Goal: Transaction & Acquisition: Book appointment/travel/reservation

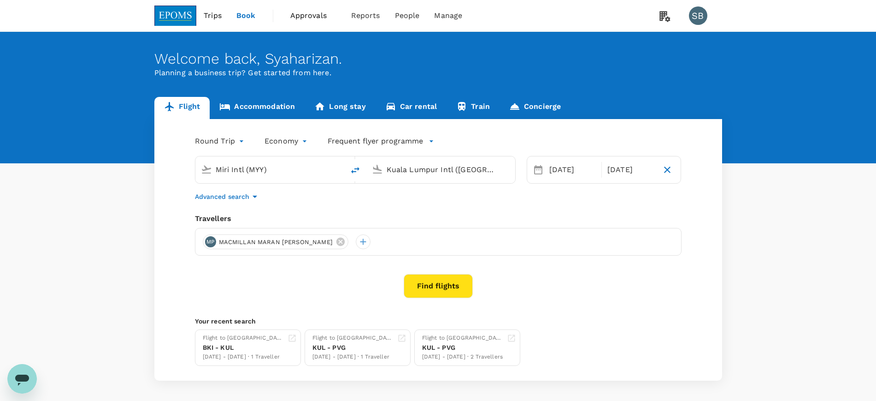
click at [270, 109] on link "Accommodation" at bounding box center [257, 108] width 95 height 22
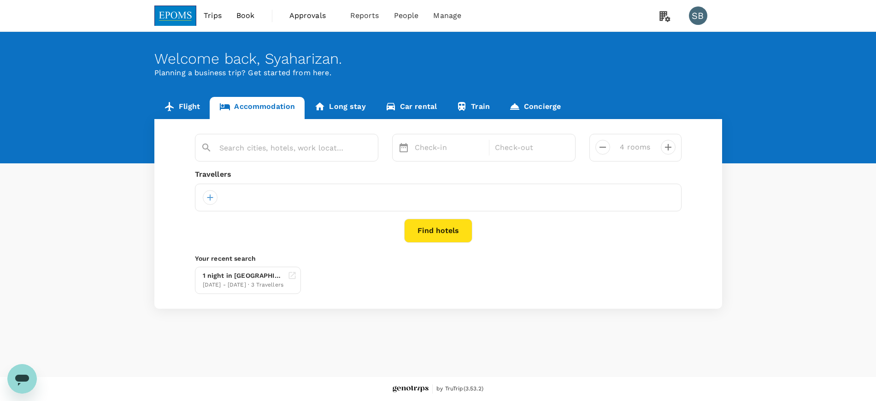
type input "The [GEOGRAPHIC_DATA]"
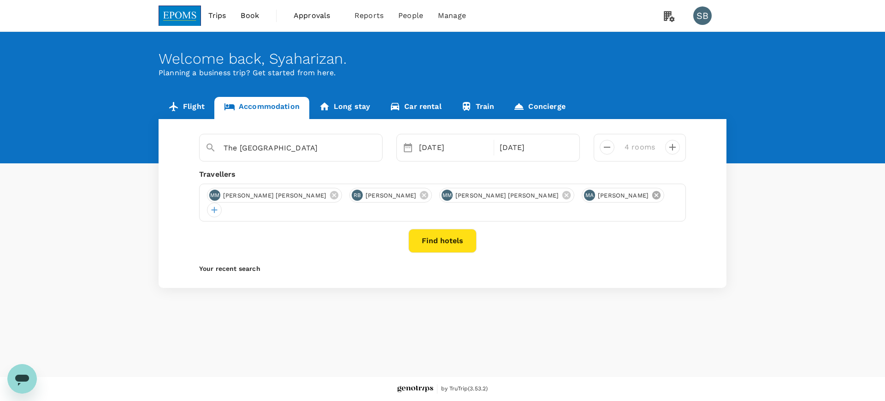
click at [651, 200] on icon at bounding box center [656, 195] width 10 height 10
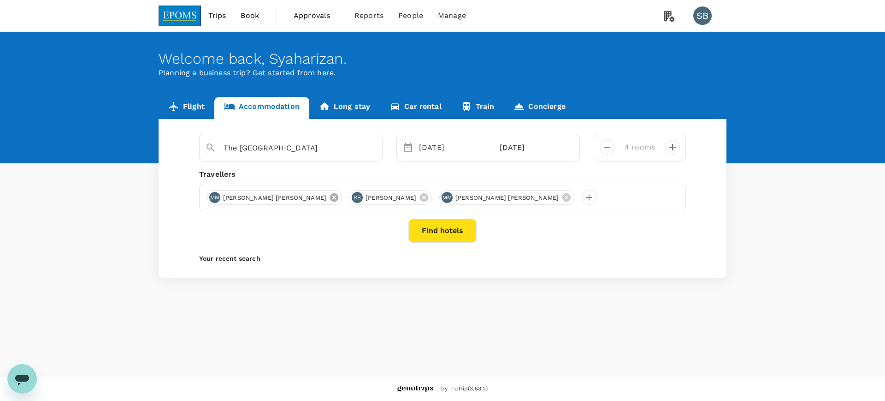
click at [330, 200] on icon at bounding box center [334, 197] width 8 height 8
click at [287, 198] on icon at bounding box center [282, 197] width 10 height 10
click at [330, 195] on icon at bounding box center [334, 197] width 10 height 10
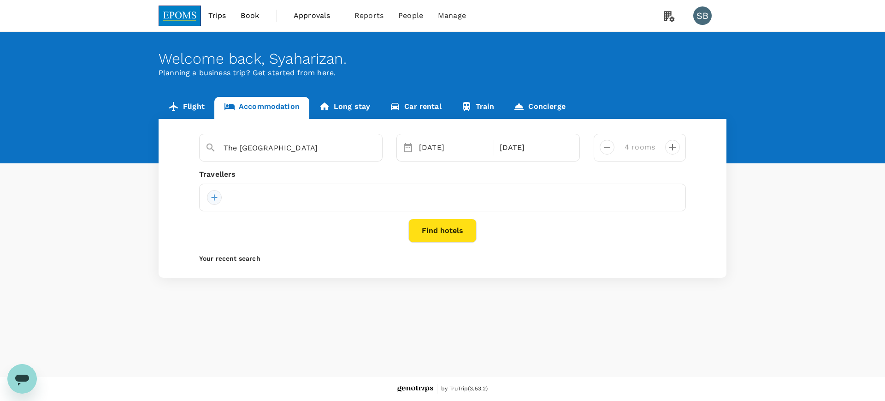
click at [219, 192] on div at bounding box center [214, 197] width 15 height 15
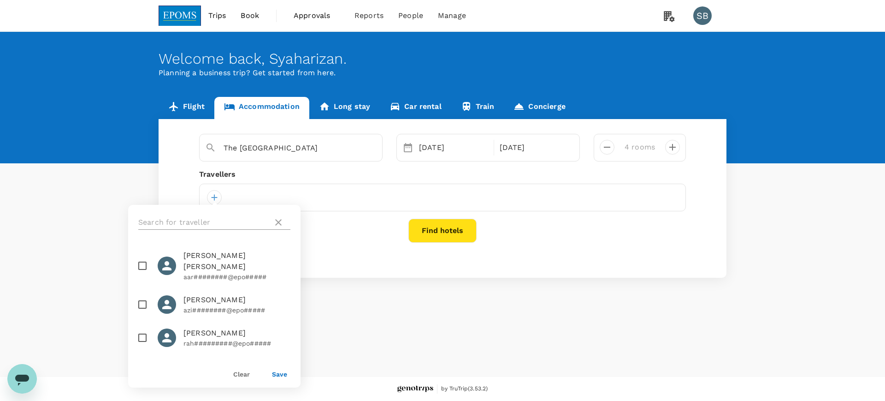
click at [207, 221] on input "text" at bounding box center [203, 222] width 131 height 15
paste input "MOHAMAD AMIRULNIZAM"
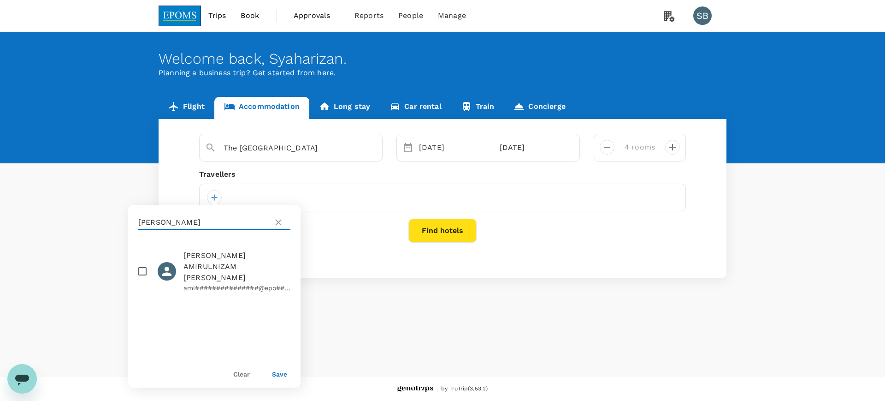
type input "MOHAMAD AMIRULNIZAM"
click at [139, 261] on input "checkbox" at bounding box center [142, 270] width 19 height 19
checkbox input "true"
click at [278, 372] on button "Save" at bounding box center [279, 373] width 15 height 7
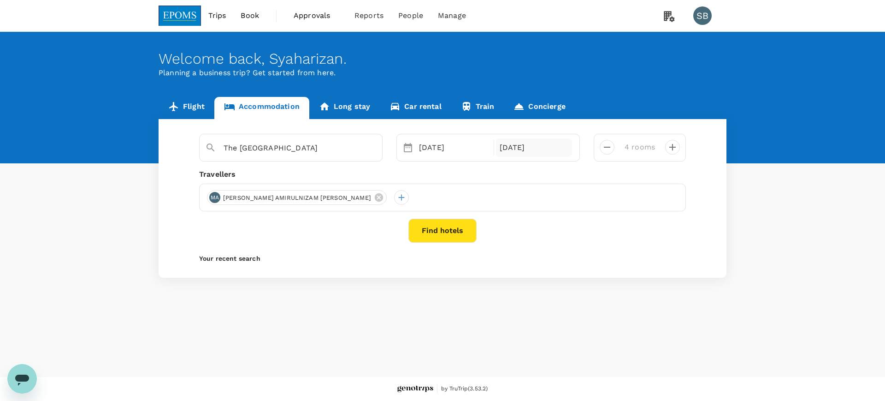
click at [518, 143] on div "15 Oct" at bounding box center [534, 147] width 77 height 18
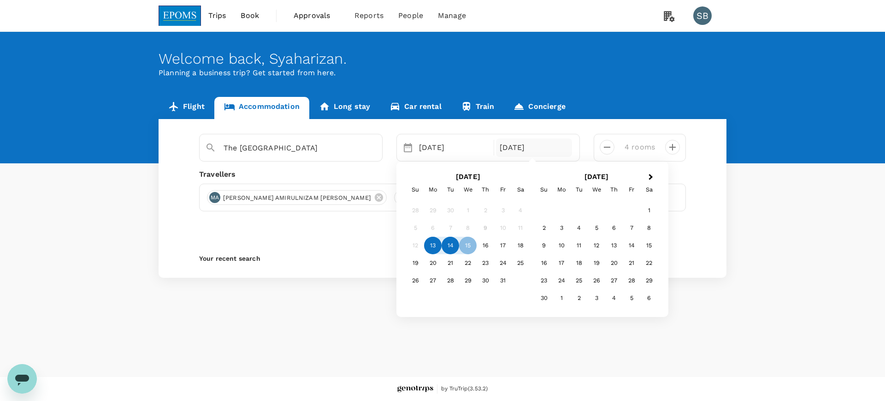
click at [449, 241] on div "14" at bounding box center [451, 245] width 18 height 18
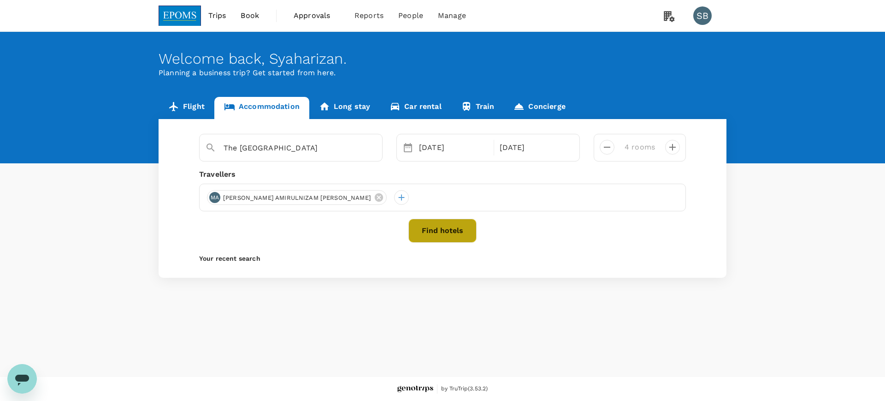
click at [442, 225] on button "Find hotels" at bounding box center [442, 230] width 68 height 24
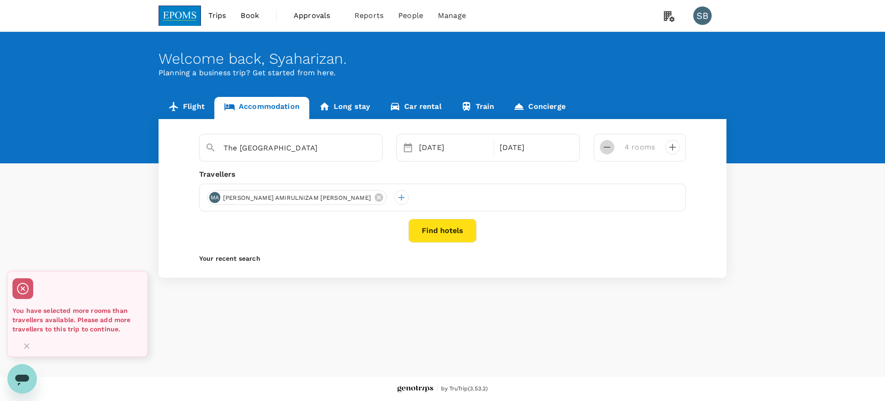
click at [606, 145] on icon "decrease" at bounding box center [607, 147] width 11 height 11
type input "1 room"
click at [431, 235] on button "Find hotels" at bounding box center [442, 230] width 68 height 24
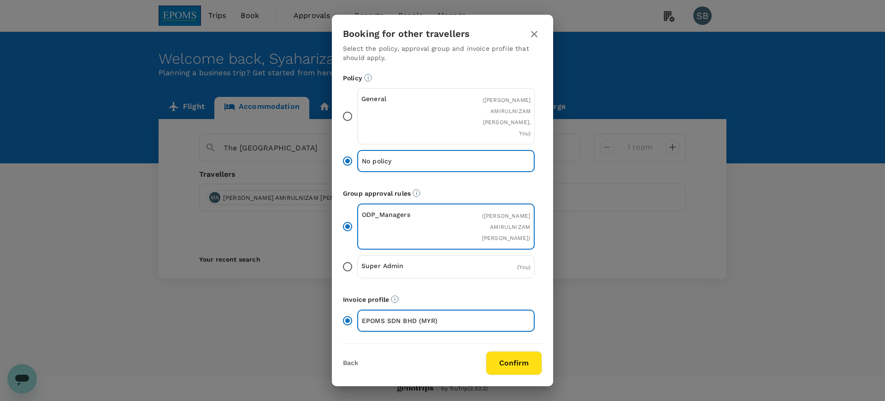
click at [506, 364] on button "Confirm" at bounding box center [514, 363] width 56 height 24
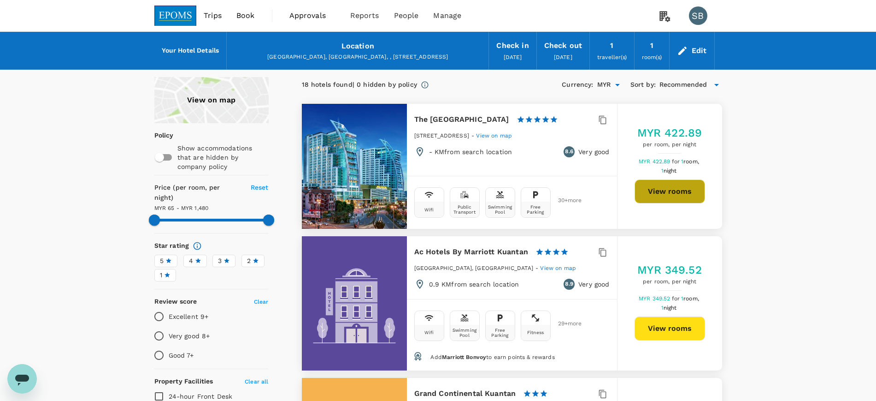
click at [679, 192] on button "View rooms" at bounding box center [670, 191] width 71 height 24
type input "1479.46"
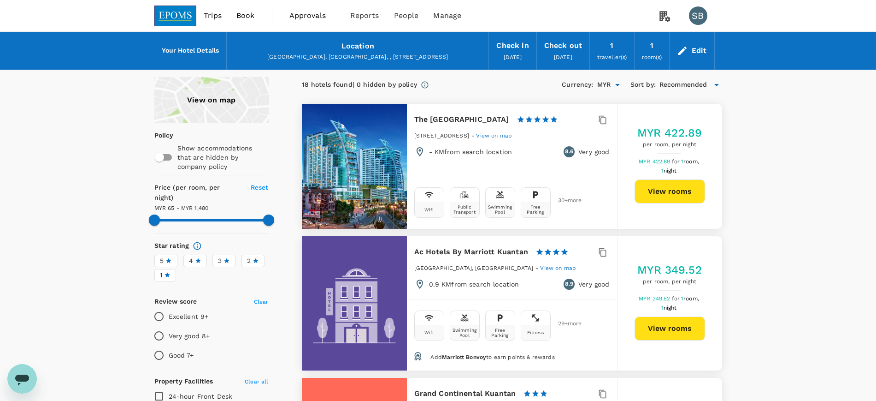
click at [697, 49] on div "Edit" at bounding box center [699, 50] width 15 height 13
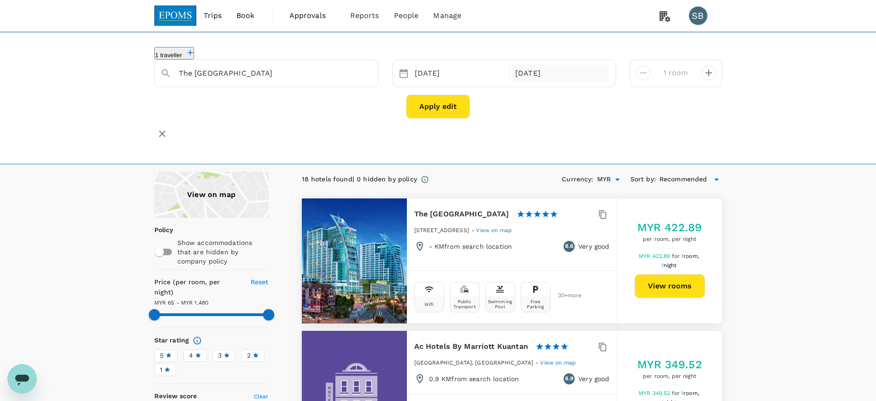
click at [520, 67] on div "14 Oct" at bounding box center [560, 74] width 97 height 18
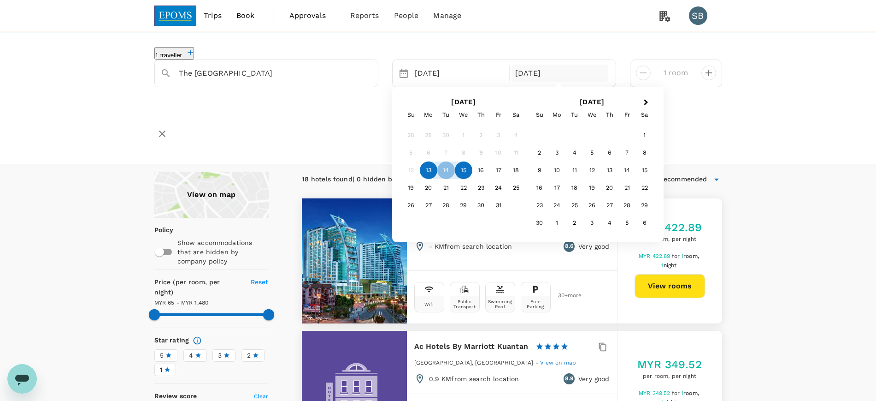
click at [462, 172] on div "15" at bounding box center [464, 170] width 18 height 18
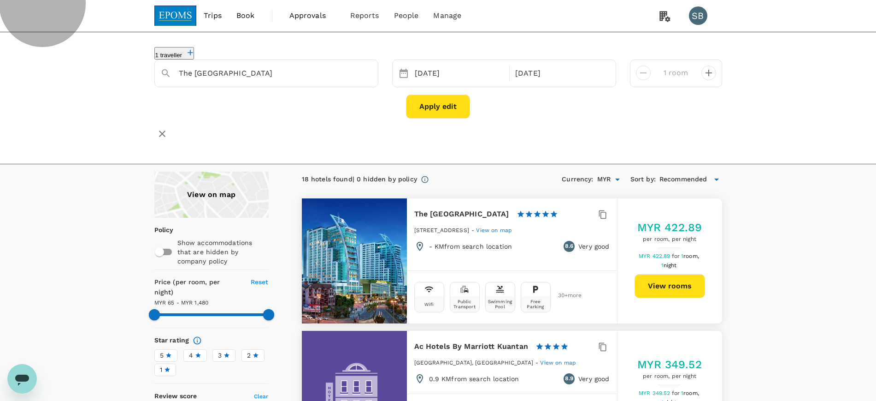
click at [195, 51] on icon "button" at bounding box center [190, 52] width 9 height 9
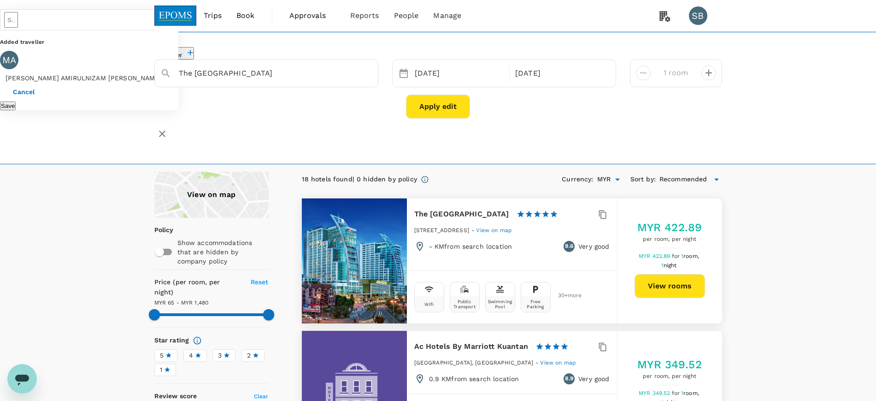
click at [167, 82] on span "MOHAMAD AMIRULNIZAM ABDOL GHAFAR" at bounding box center [83, 77] width 167 height 7
click at [178, 80] on icon at bounding box center [172, 74] width 11 height 11
drag, startPoint x: 232, startPoint y: 59, endPoint x: 231, endPoint y: 67, distance: 8.9
click at [47, 62] on div "​ Added traveller Cancel Save" at bounding box center [23, 43] width 47 height 69
click at [18, 28] on input "text" at bounding box center [11, 20] width 14 height 16
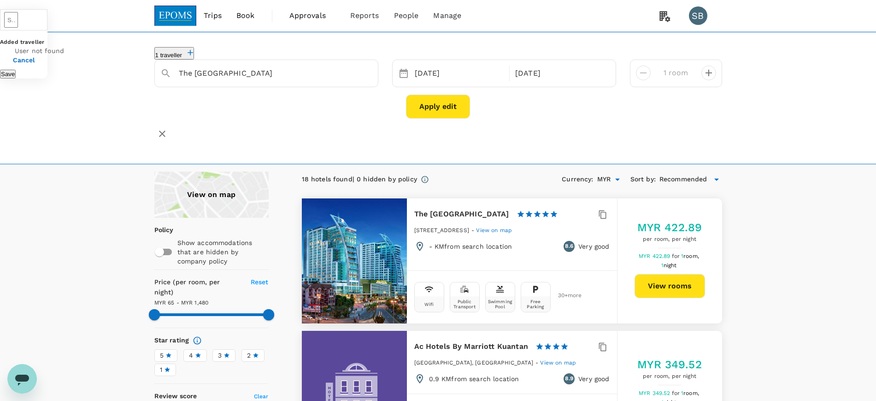
paste input "WAN ZAINALARIFFIN"
click at [18, 28] on input "WAN ZAINALARIFFIN" at bounding box center [11, 20] width 14 height 16
click at [147, 83] on div "WW WAN ZAINALARIFFIN WAN ZAIN" at bounding box center [76, 61] width 139 height 44
type input "WAN ZAINALARIFFIN WAN ZAIN"
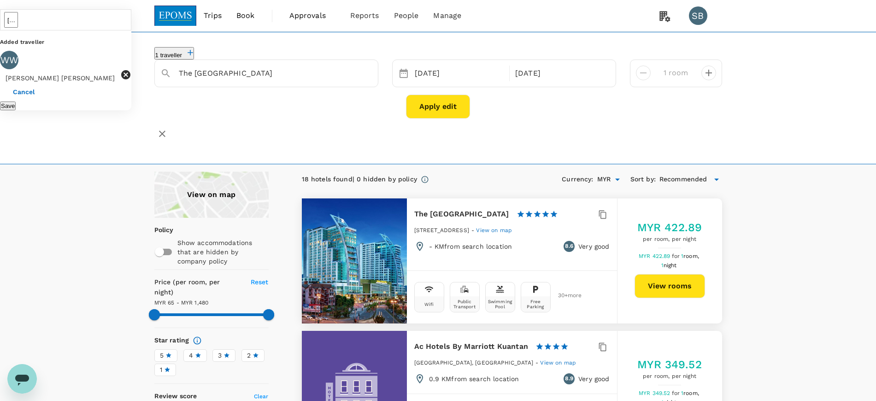
click at [18, 28] on input "WAN ZAINALARIFFIN WAN ZAIN" at bounding box center [11, 20] width 14 height 16
paste input "AIDIE YUSRI"
click at [103, 61] on div "AIDIE YUSRI ABD KARIM" at bounding box center [72, 55] width 62 height 11
type input "AIDIE YUSRI ABD KARIM"
click at [18, 28] on input "AIDIE YUSRI ABD KARIM" at bounding box center [11, 20] width 14 height 16
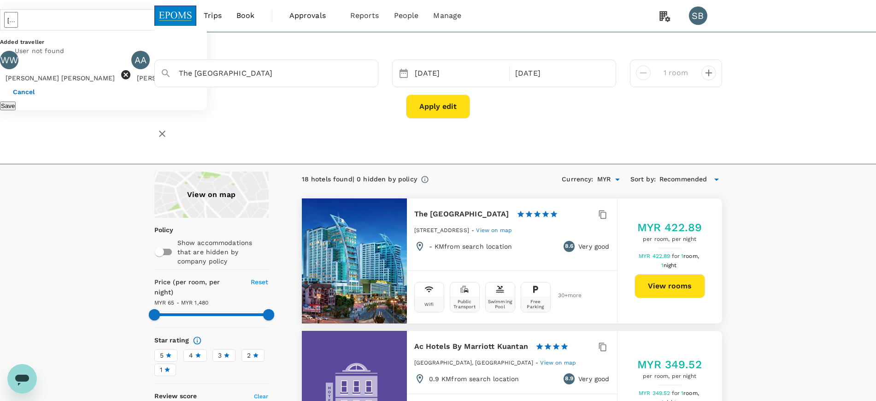
paste input "MUHAMMAD FAIZ"
click at [103, 61] on div "MUHAMMAD FAIZ TAJUDDIN" at bounding box center [72, 55] width 62 height 11
type input "MUHAMMAD FAIZ TAJUDDIN"
click at [16, 110] on button "Save" at bounding box center [8, 105] width 16 height 9
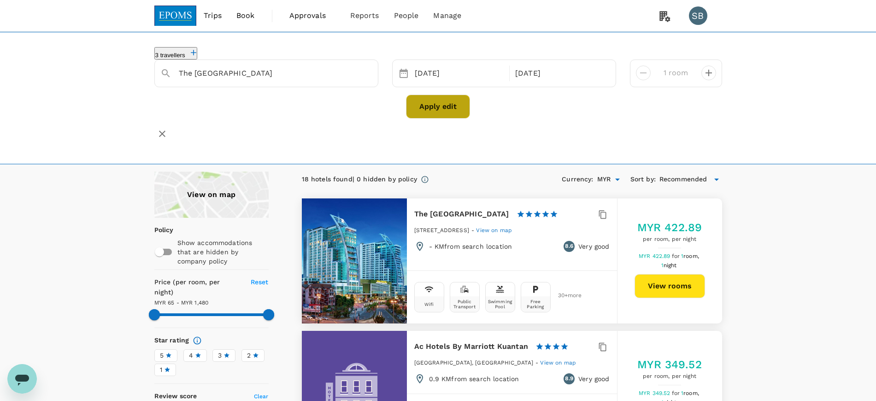
click at [426, 104] on button "Apply edit" at bounding box center [438, 106] width 64 height 24
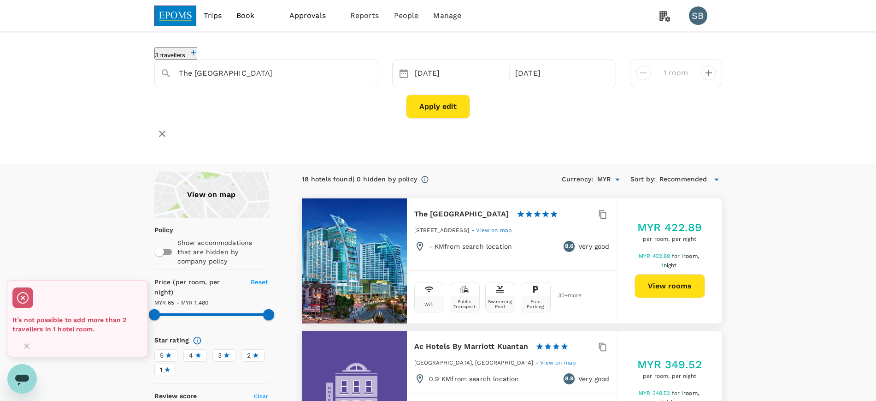
click at [710, 75] on icon "decrease" at bounding box center [708, 72] width 11 height 11
type input "3 rooms"
click at [447, 102] on button "Apply edit" at bounding box center [438, 106] width 64 height 24
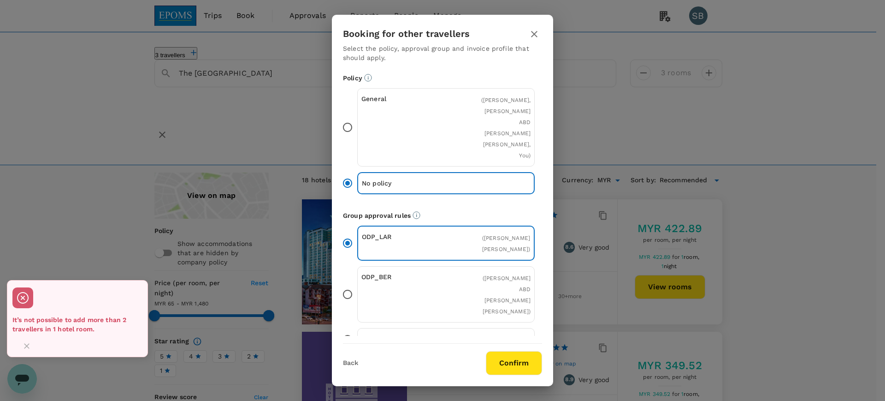
click at [512, 359] on button "Confirm" at bounding box center [514, 363] width 56 height 24
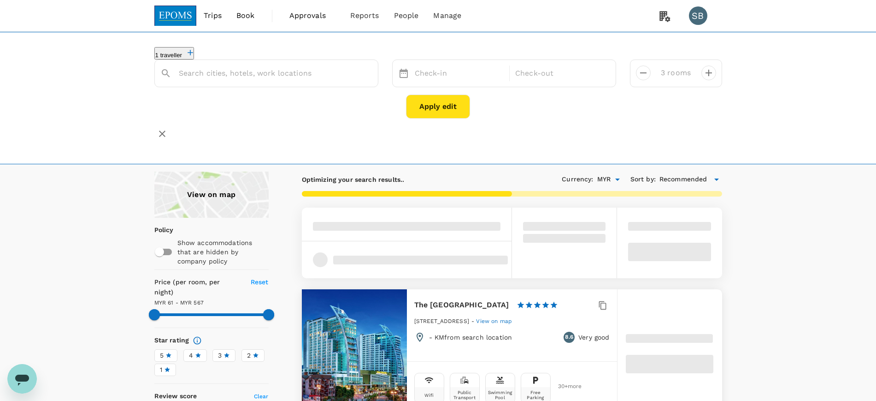
type input "The Zenith Hotel Kuantan"
type input "177"
type input "0"
type input "177"
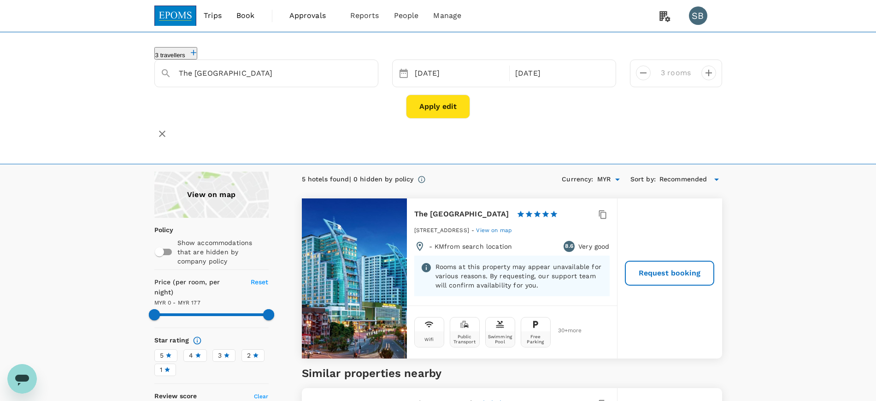
click at [171, 15] on img at bounding box center [175, 16] width 42 height 20
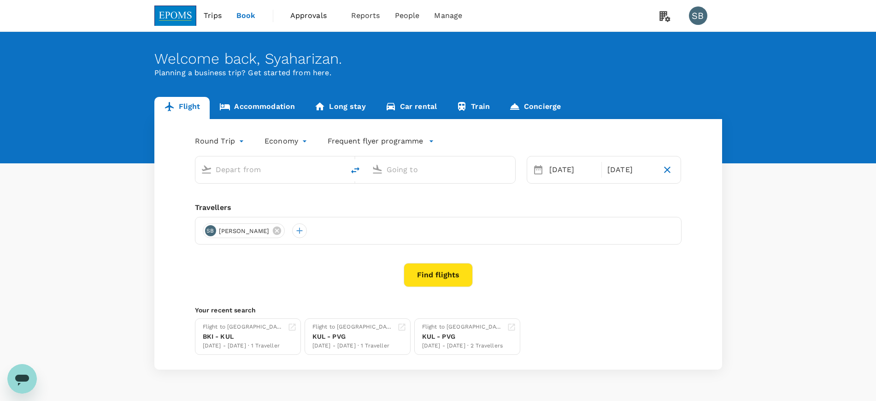
type input "Miri Intl (MYY)"
type input "Kuala Lumpur Intl (KUL)"
type input "Miri Intl (MYY)"
type input "Kuala Lumpur Intl (KUL)"
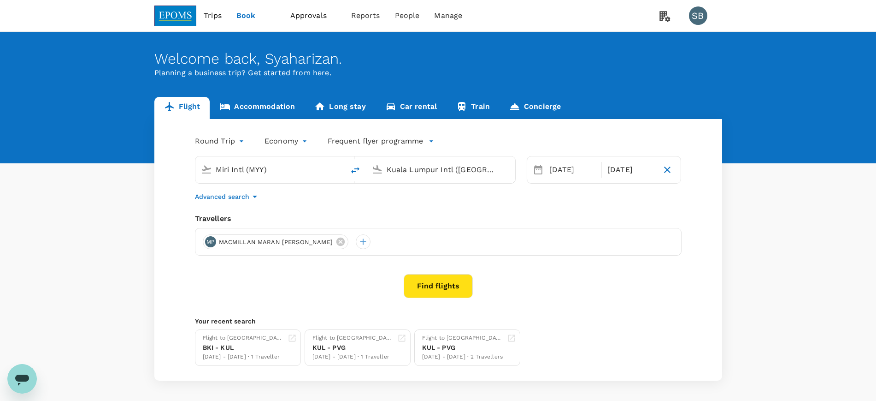
click at [317, 17] on span "Approvals" at bounding box center [313, 15] width 46 height 11
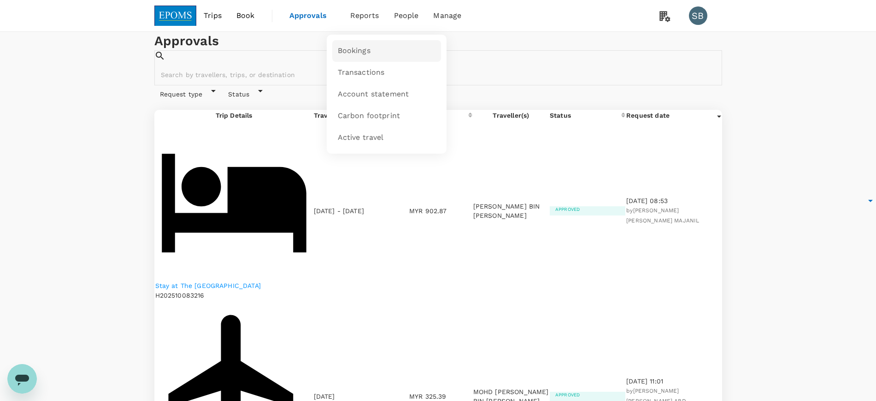
click at [375, 45] on link "Bookings" at bounding box center [386, 51] width 109 height 22
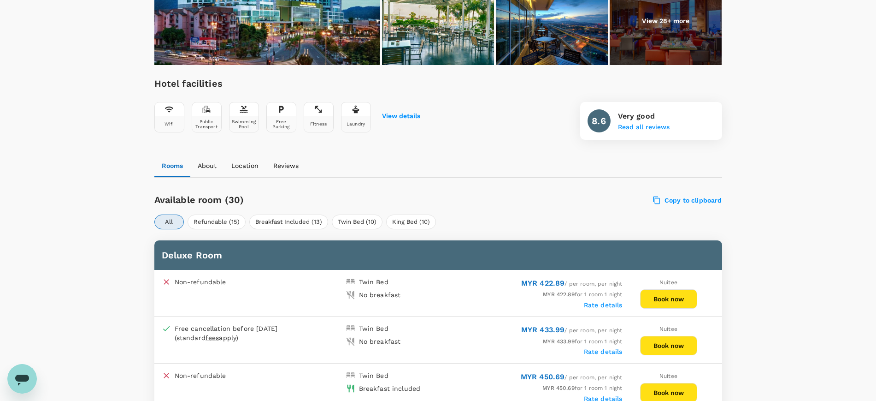
scroll to position [288, 0]
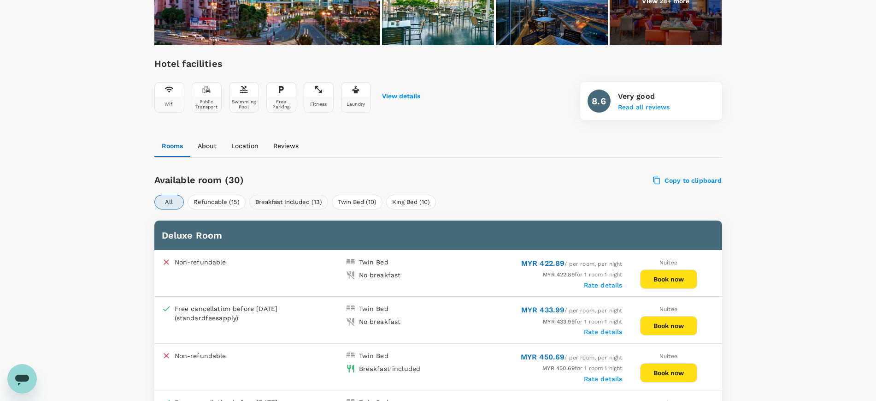
click at [289, 203] on button "Breakfast Included (13)" at bounding box center [288, 202] width 79 height 15
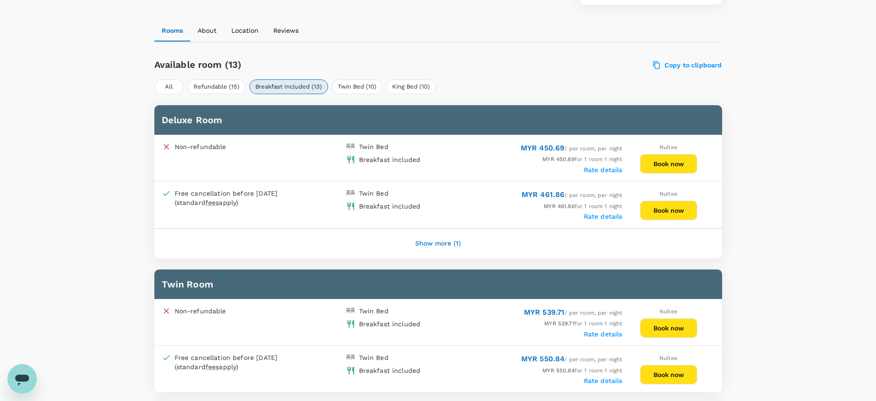
scroll to position [342, 0]
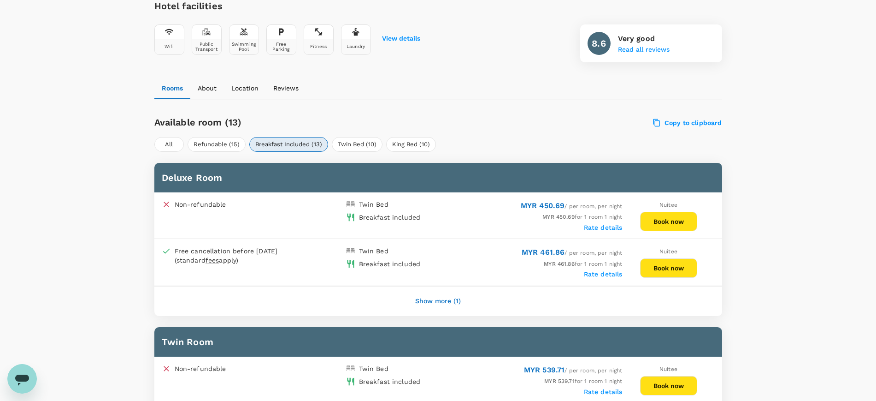
click at [655, 267] on button "Book now" at bounding box center [668, 267] width 57 height 19
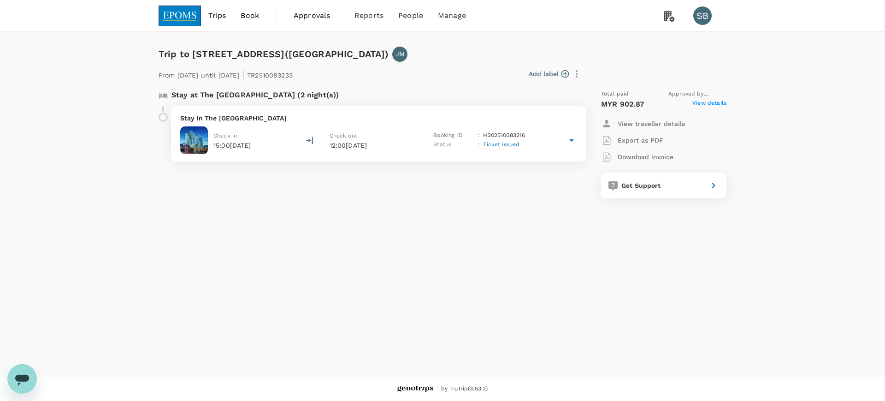
click at [407, 125] on div "Stay in The [GEOGRAPHIC_DATA] Check in 15:00[DATE] Check out 12:00[DATE] Bookin…" at bounding box center [378, 133] width 415 height 55
click at [274, 227] on p "View details" at bounding box center [401, 228] width 297 height 9
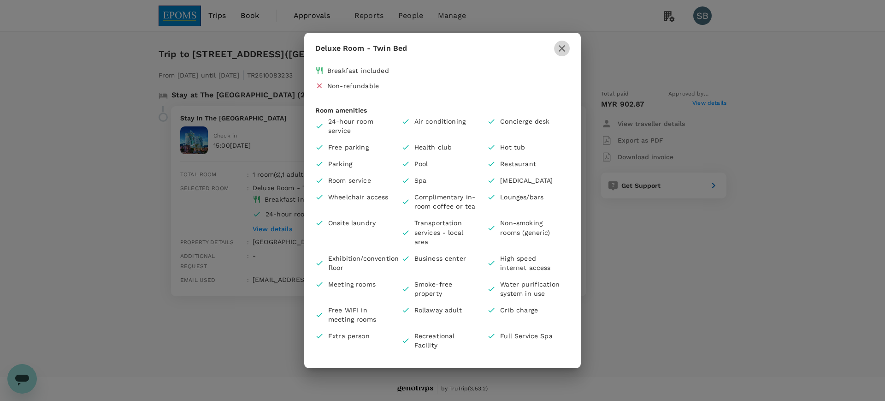
click at [563, 46] on icon "button" at bounding box center [561, 48] width 11 height 11
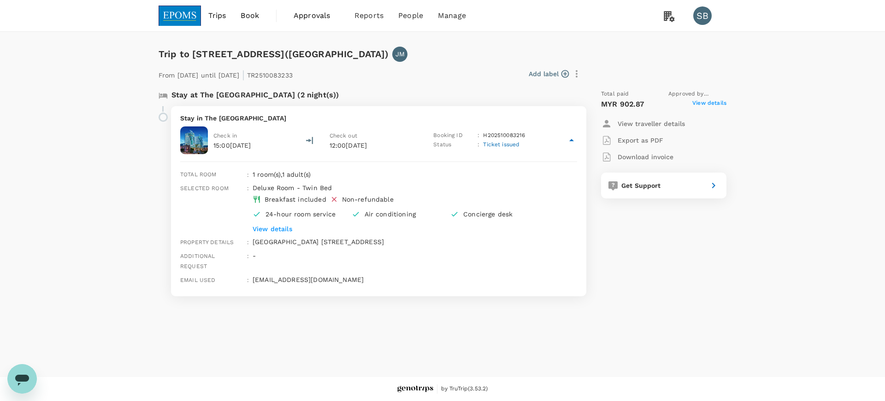
click at [283, 230] on p "View details" at bounding box center [401, 228] width 297 height 9
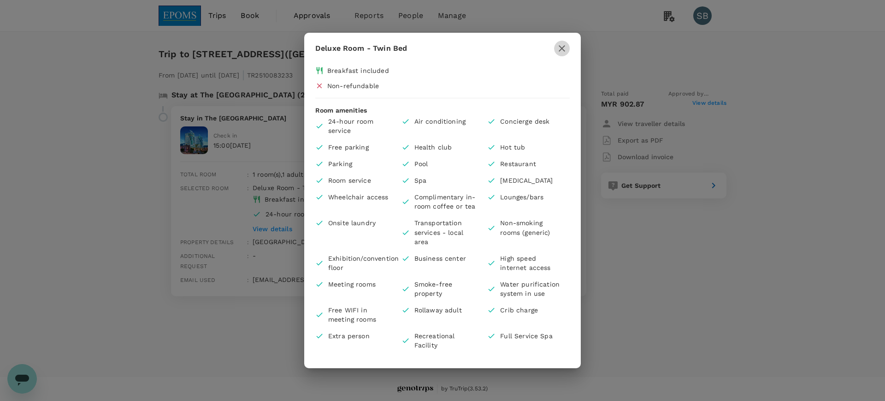
click at [563, 51] on icon "button" at bounding box center [561, 48] width 11 height 11
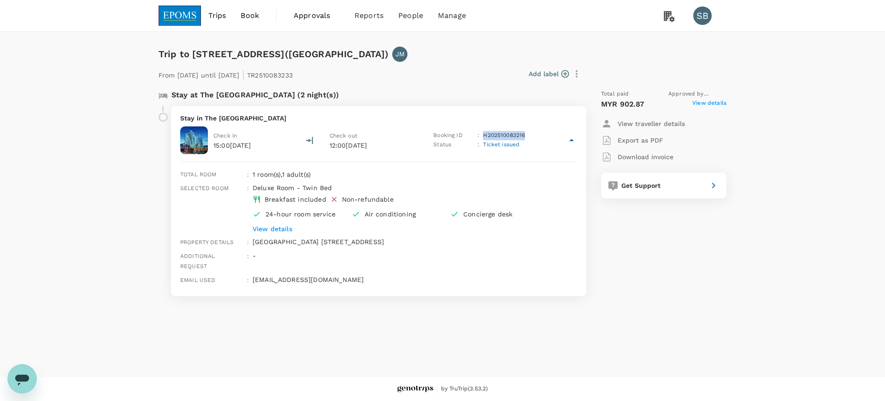
drag, startPoint x: 527, startPoint y: 133, endPoint x: 483, endPoint y: 136, distance: 44.3
click at [483, 136] on div "Booking ID : H202510083216" at bounding box center [485, 135] width 105 height 9
copy p "H202510083216"
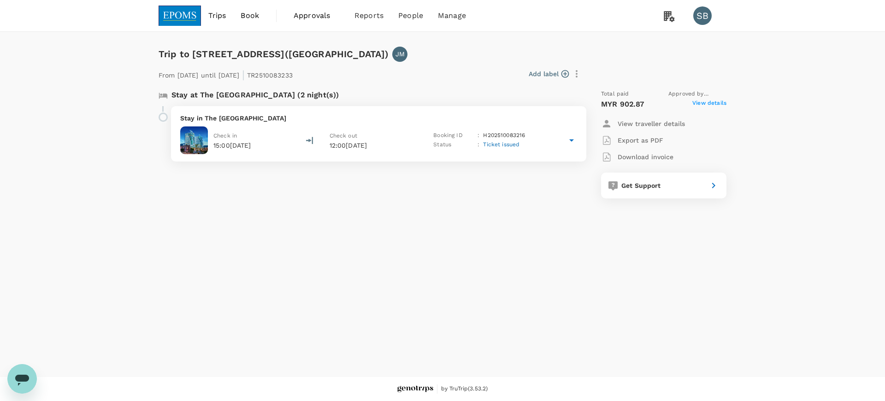
click at [401, 121] on p "Stay in The [GEOGRAPHIC_DATA]" at bounding box center [378, 117] width 397 height 9
click at [279, 226] on p "View details" at bounding box center [401, 228] width 297 height 9
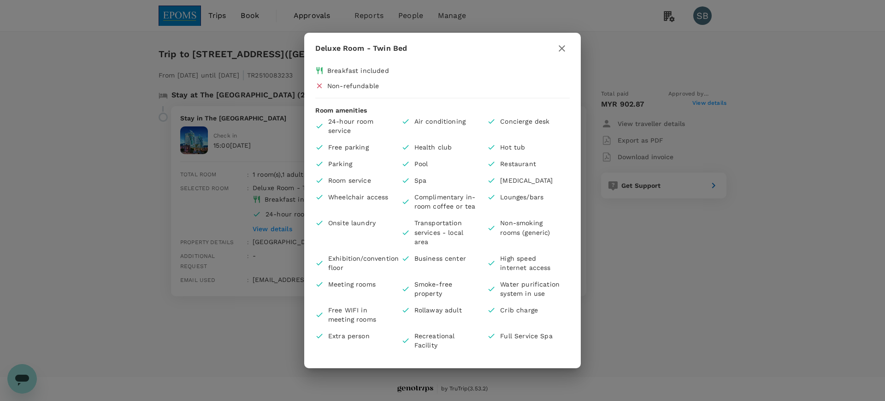
click at [567, 44] on button "button" at bounding box center [562, 49] width 16 height 16
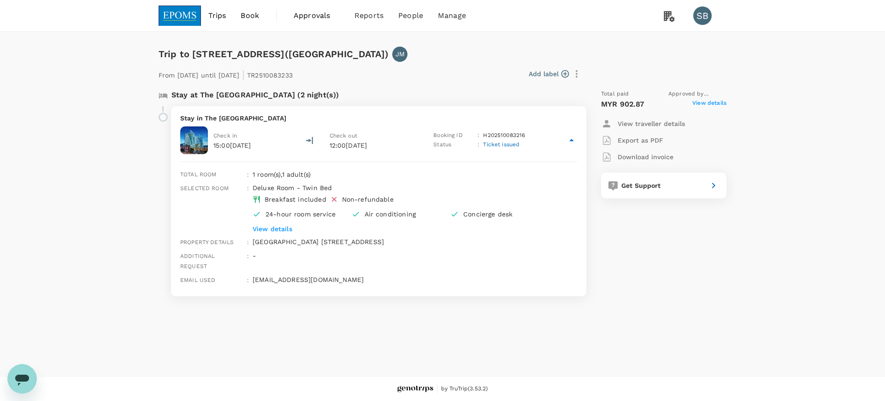
click at [264, 225] on p "View details" at bounding box center [401, 228] width 297 height 9
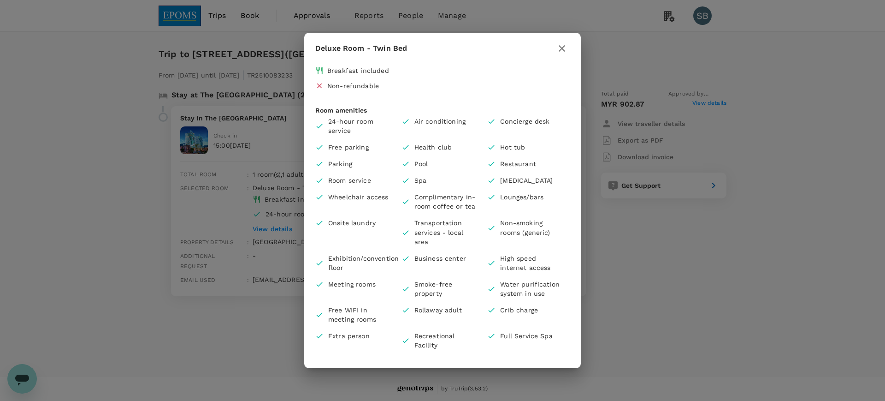
click at [566, 46] on icon "button" at bounding box center [561, 48] width 11 height 11
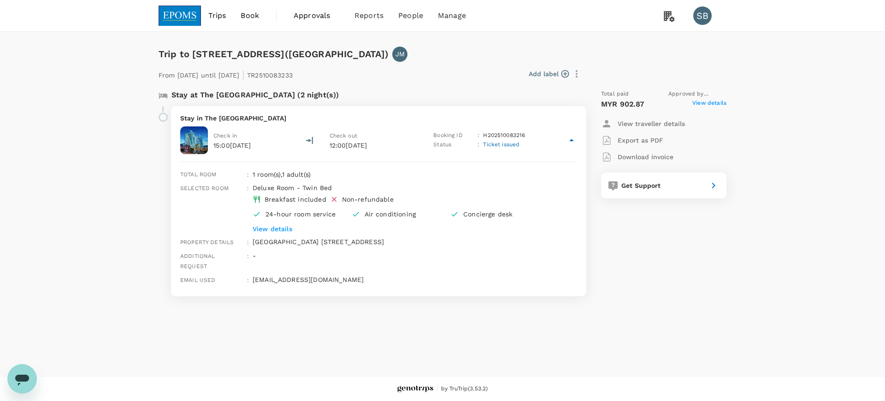
click at [647, 142] on p "Export as PDF" at bounding box center [641, 140] width 46 height 9
